Goal: Find contact information: Find contact information

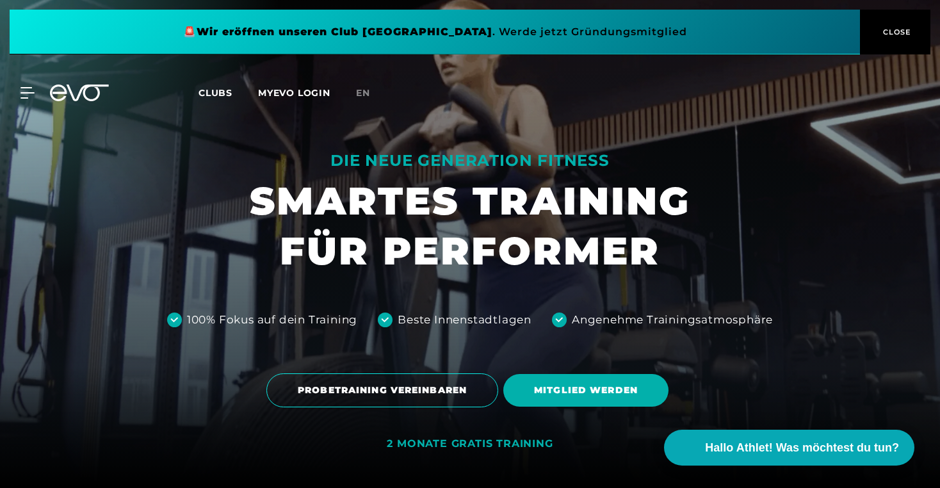
click at [909, 32] on span "CLOSE" at bounding box center [895, 32] width 31 height 12
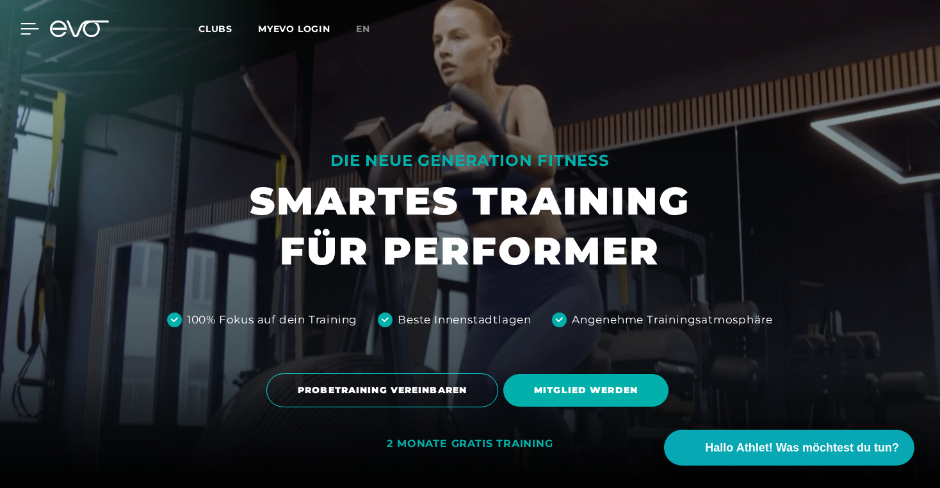
click at [25, 29] on icon at bounding box center [30, 29] width 18 height 10
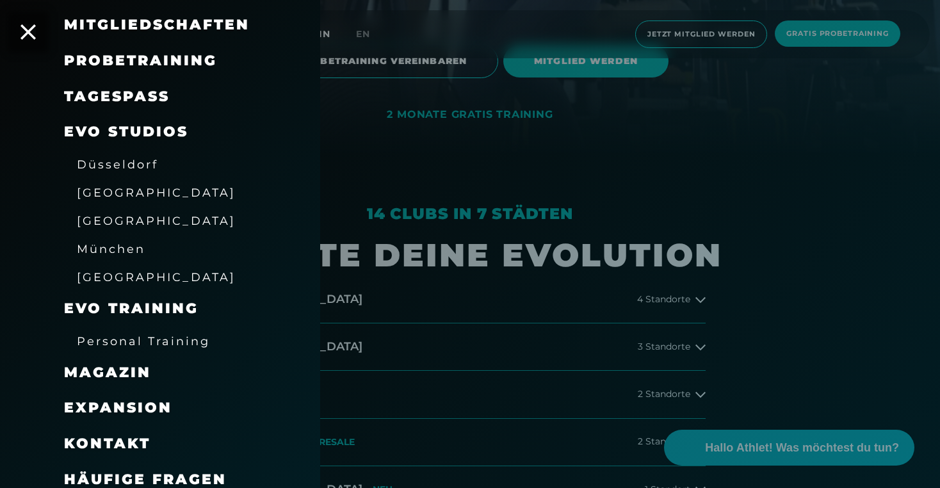
scroll to position [330, 0]
click at [122, 473] on span "Häufige Fragen" at bounding box center [145, 479] width 163 height 17
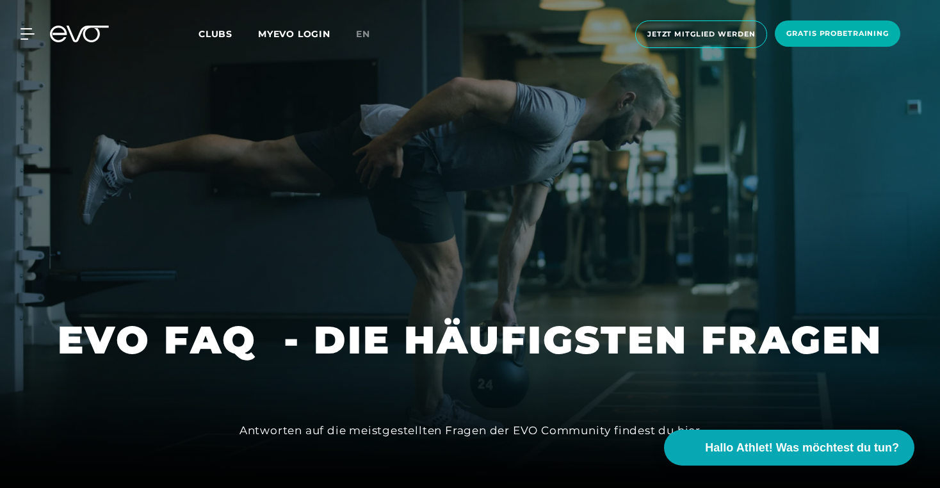
click at [208, 33] on span "Clubs" at bounding box center [216, 34] width 34 height 12
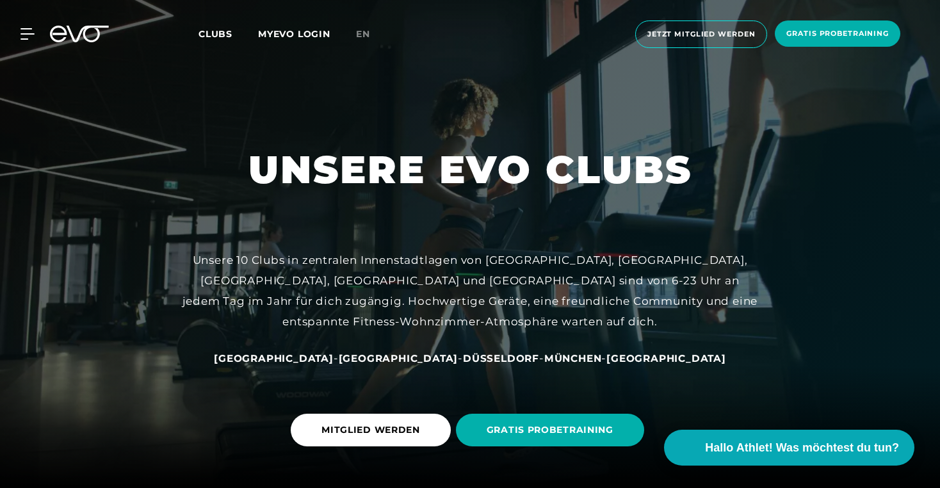
click at [334, 357] on span "[GEOGRAPHIC_DATA]" at bounding box center [274, 358] width 120 height 12
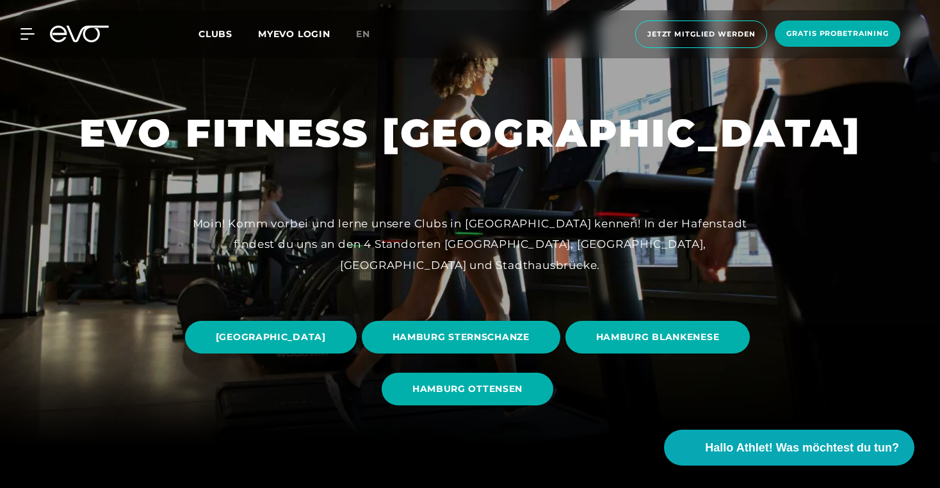
scroll to position [62, 0]
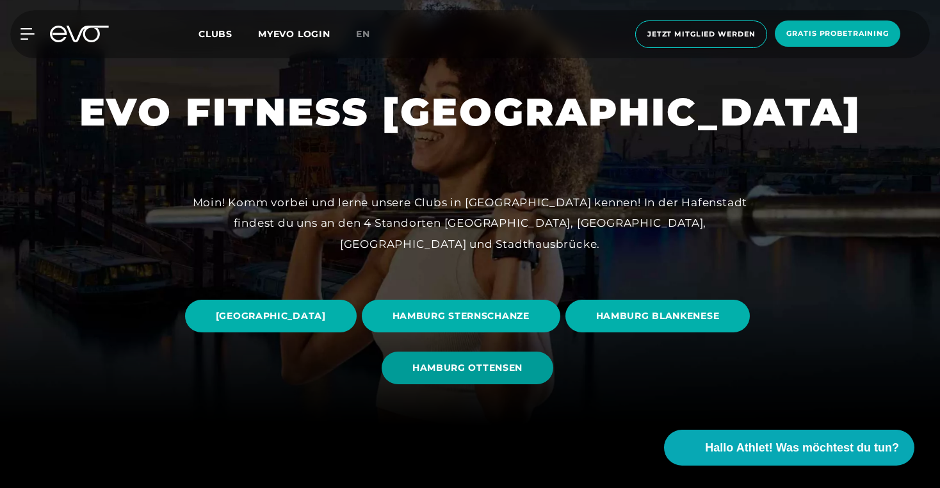
click at [553, 359] on span "HAMBURG OTTENSEN" at bounding box center [468, 368] width 172 height 33
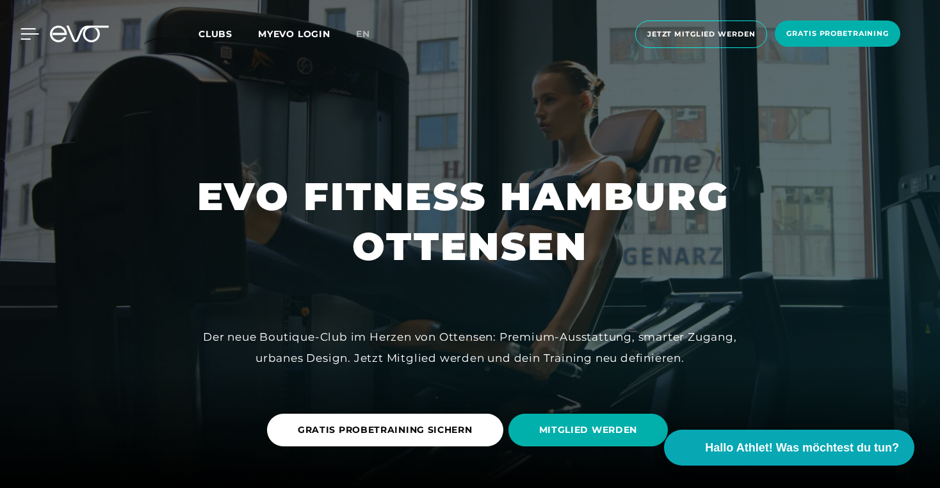
click at [25, 37] on icon at bounding box center [29, 34] width 19 height 12
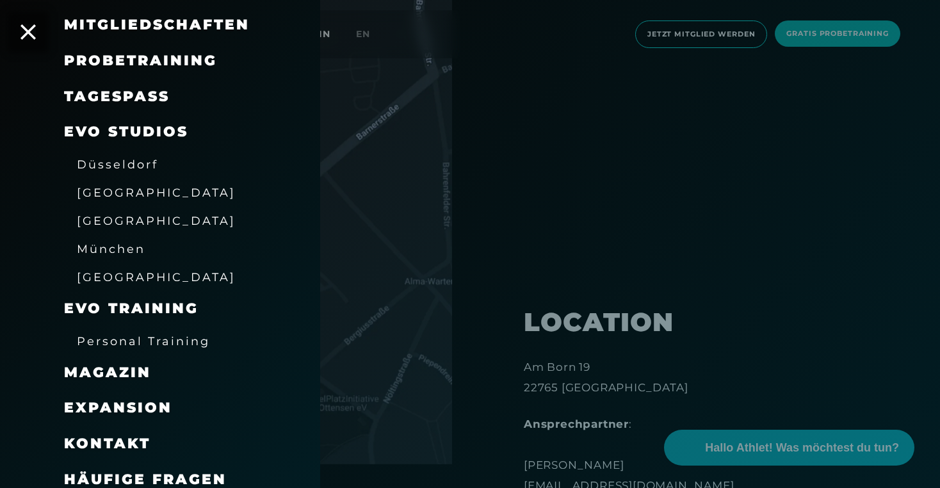
scroll to position [626, 0]
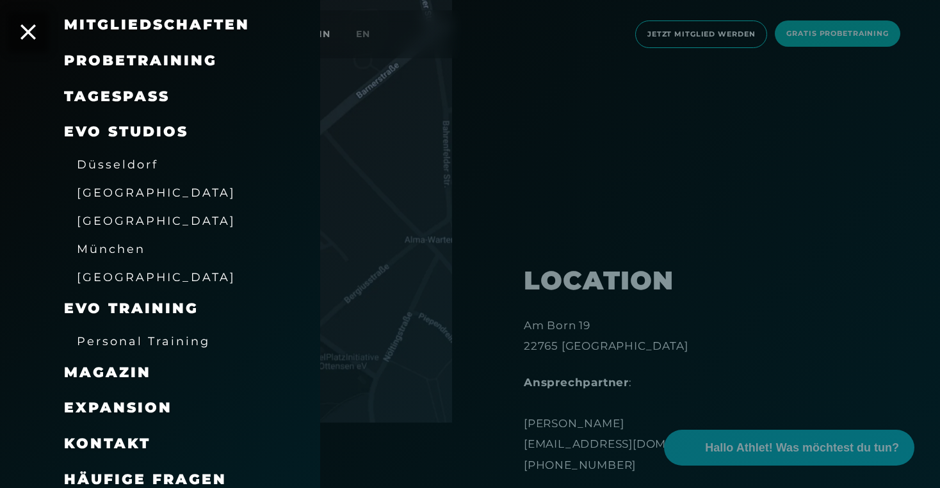
click at [94, 437] on span "Kontakt" at bounding box center [107, 443] width 86 height 17
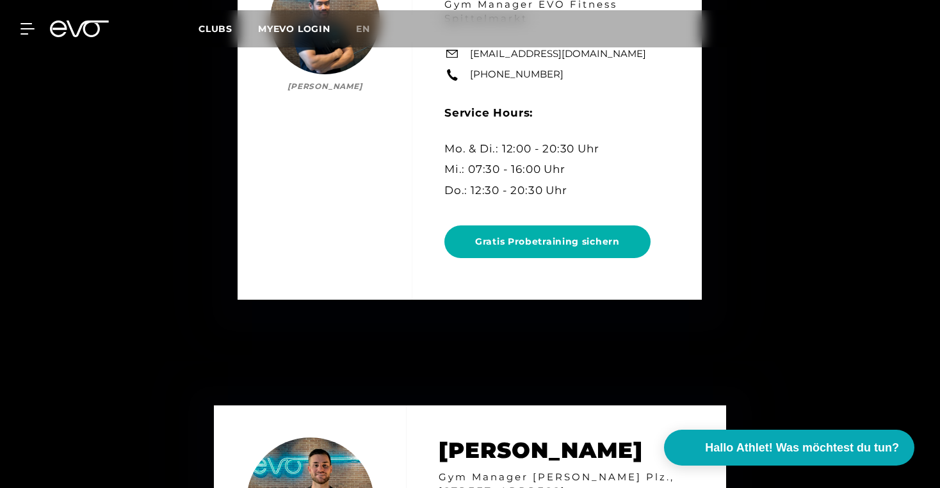
scroll to position [3566, 0]
